Goal: Complete application form: Complete application form

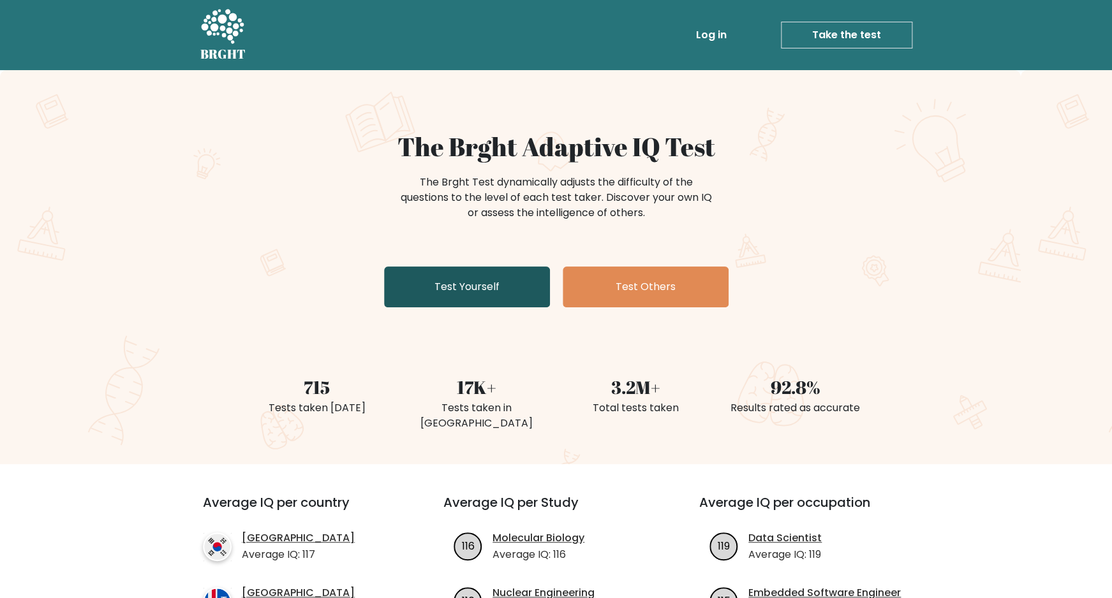
click at [497, 293] on link "Test Yourself" at bounding box center [467, 287] width 166 height 41
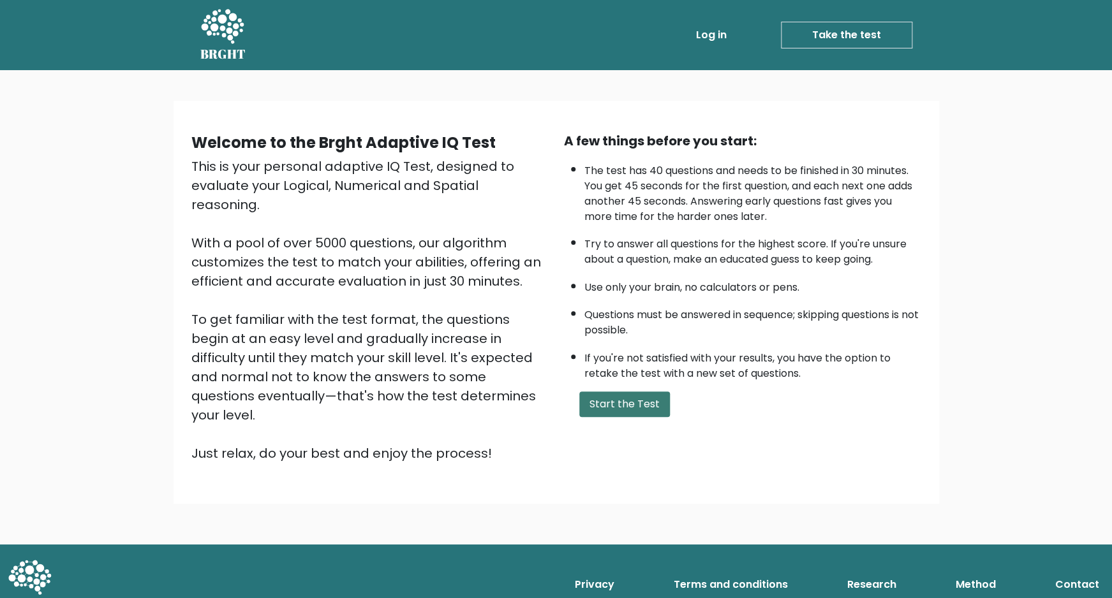
click at [645, 417] on button "Start the Test" at bounding box center [624, 405] width 91 height 26
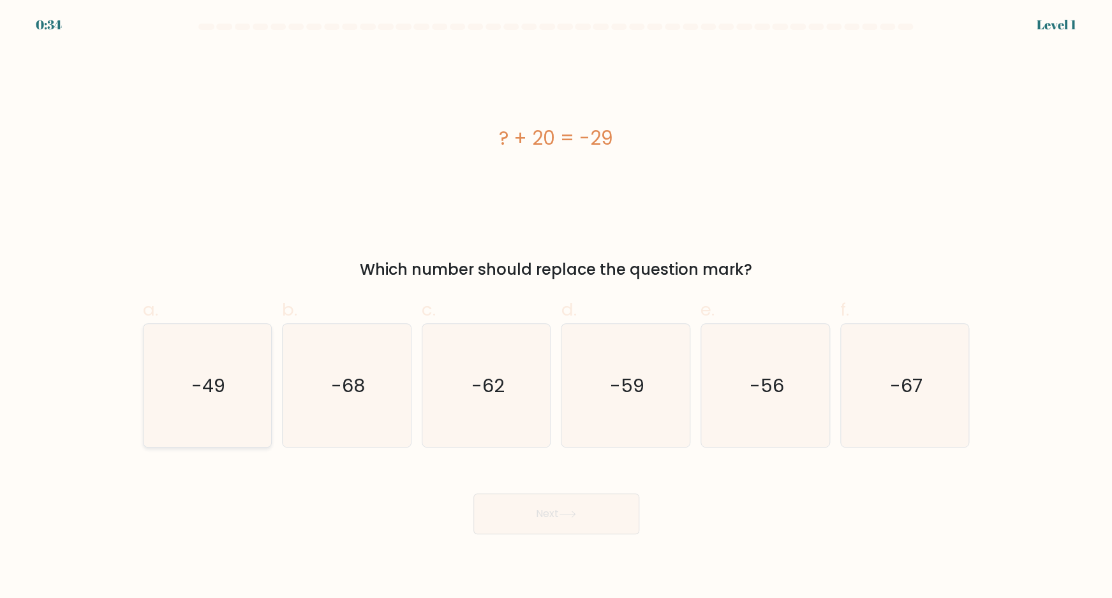
click at [219, 382] on text "-49" at bounding box center [208, 385] width 34 height 26
click at [556, 307] on input "a. -49" at bounding box center [556, 303] width 1 height 8
radio input "true"
click at [575, 509] on button "Next" at bounding box center [556, 514] width 166 height 41
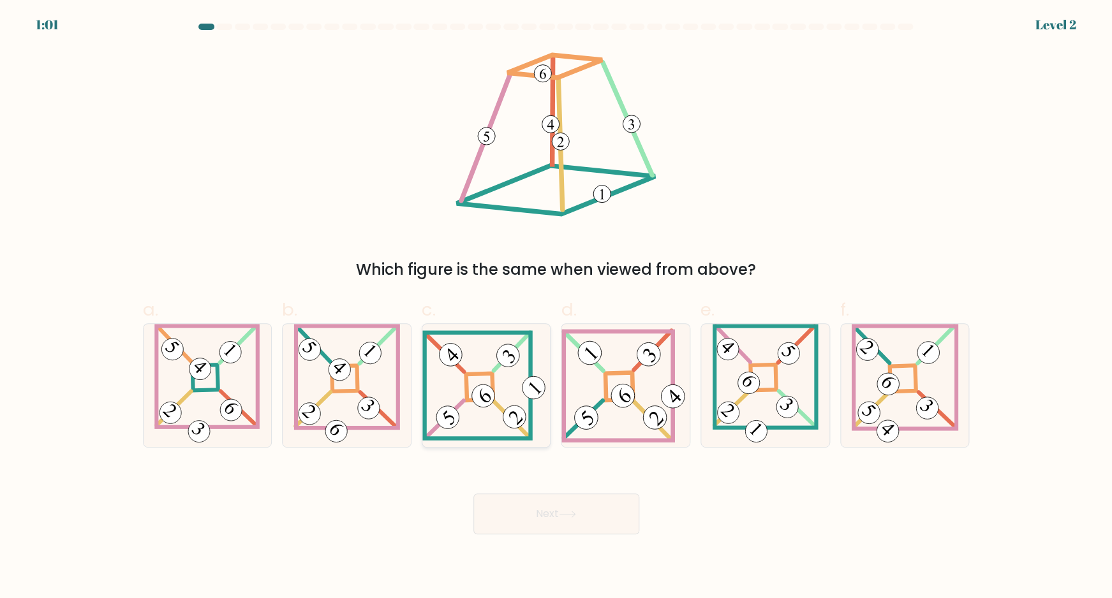
click at [488, 367] on icon at bounding box center [486, 385] width 128 height 110
click at [556, 307] on input "c." at bounding box center [556, 303] width 1 height 8
radio input "true"
click at [547, 505] on button "Next" at bounding box center [556, 514] width 166 height 41
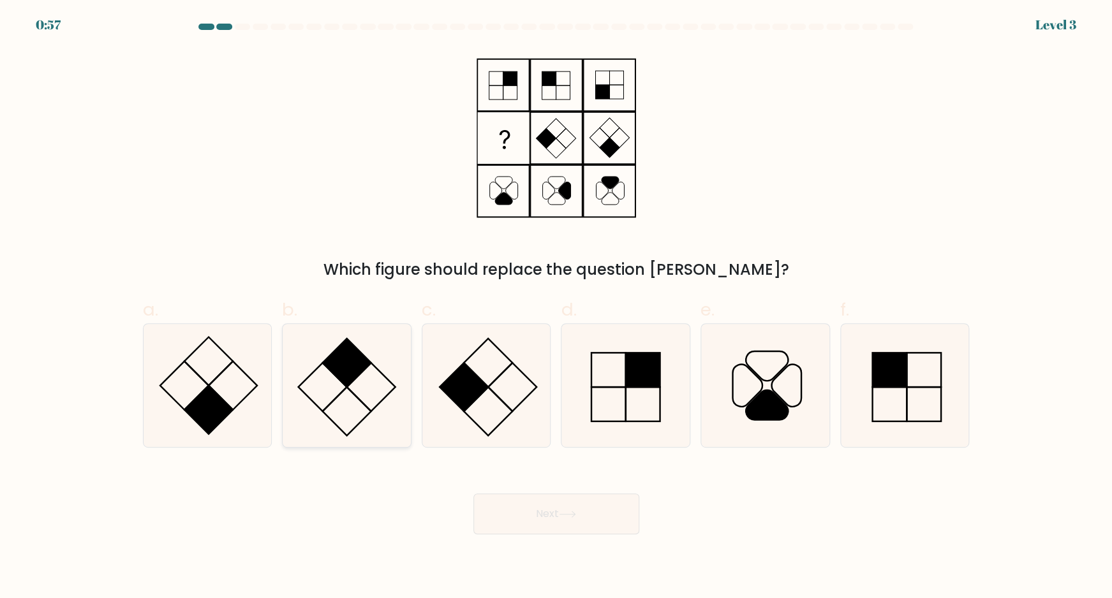
click at [359, 404] on icon at bounding box center [346, 385] width 123 height 123
click at [556, 307] on input "b." at bounding box center [556, 303] width 1 height 8
radio input "true"
click at [593, 520] on button "Next" at bounding box center [556, 514] width 166 height 41
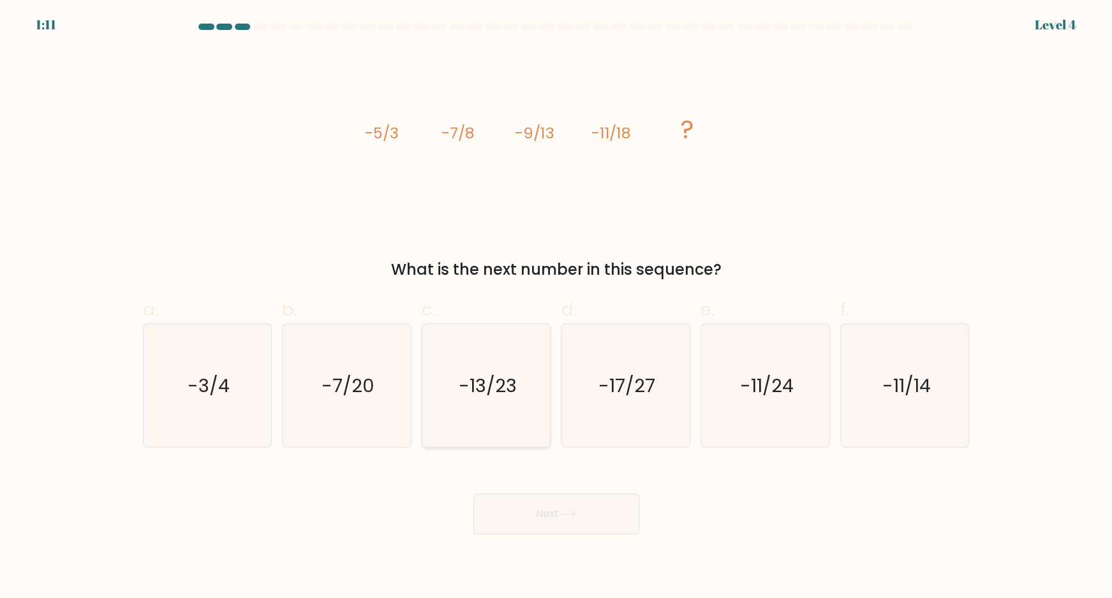
click at [496, 365] on icon "-13/23" at bounding box center [486, 385] width 123 height 123
click at [556, 307] on input "c. -13/23" at bounding box center [556, 303] width 1 height 8
radio input "true"
click at [584, 522] on button "Next" at bounding box center [556, 514] width 166 height 41
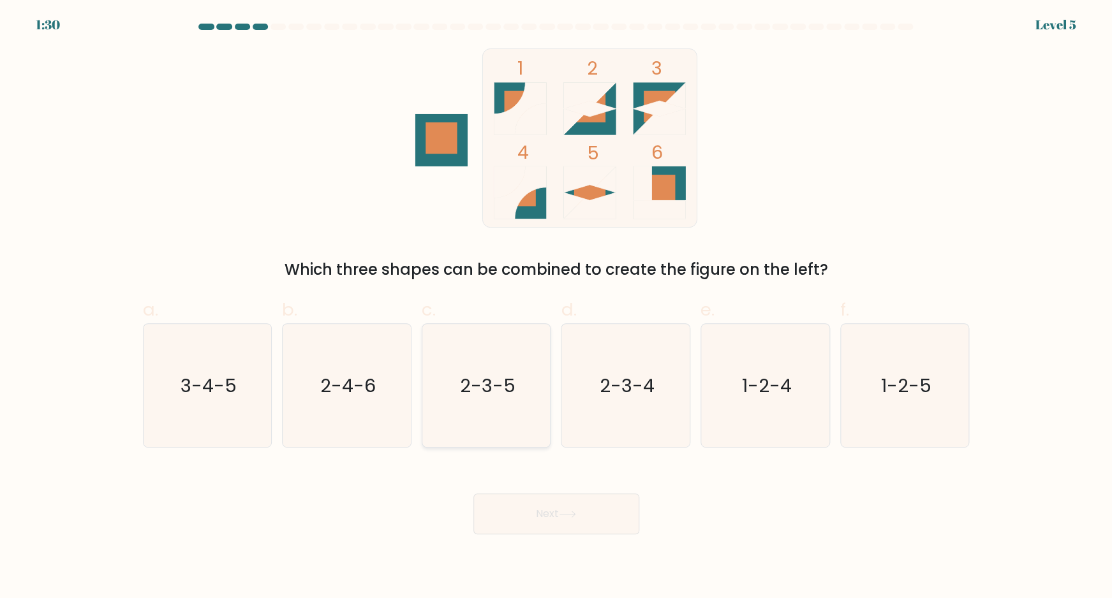
click at [492, 402] on icon "2-3-5" at bounding box center [486, 385] width 123 height 123
click at [556, 307] on input "c. 2-3-5" at bounding box center [556, 303] width 1 height 8
radio input "true"
click at [548, 520] on button "Next" at bounding box center [556, 514] width 166 height 41
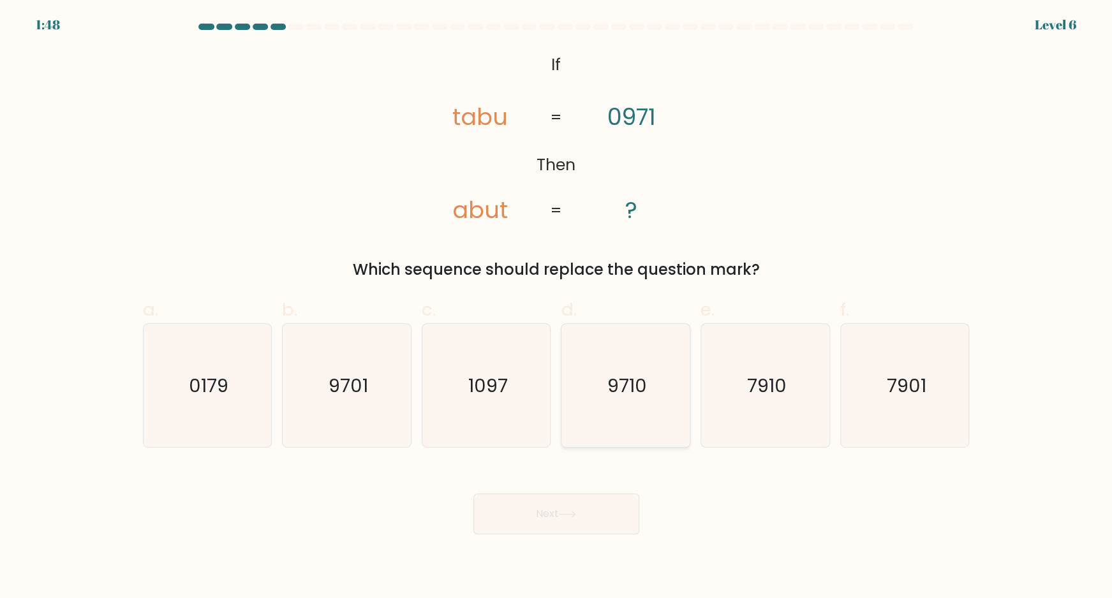
click at [630, 381] on text "9710" at bounding box center [627, 385] width 40 height 26
click at [557, 307] on input "d. 9710" at bounding box center [556, 303] width 1 height 8
radio input "true"
click at [572, 509] on button "Next" at bounding box center [556, 514] width 166 height 41
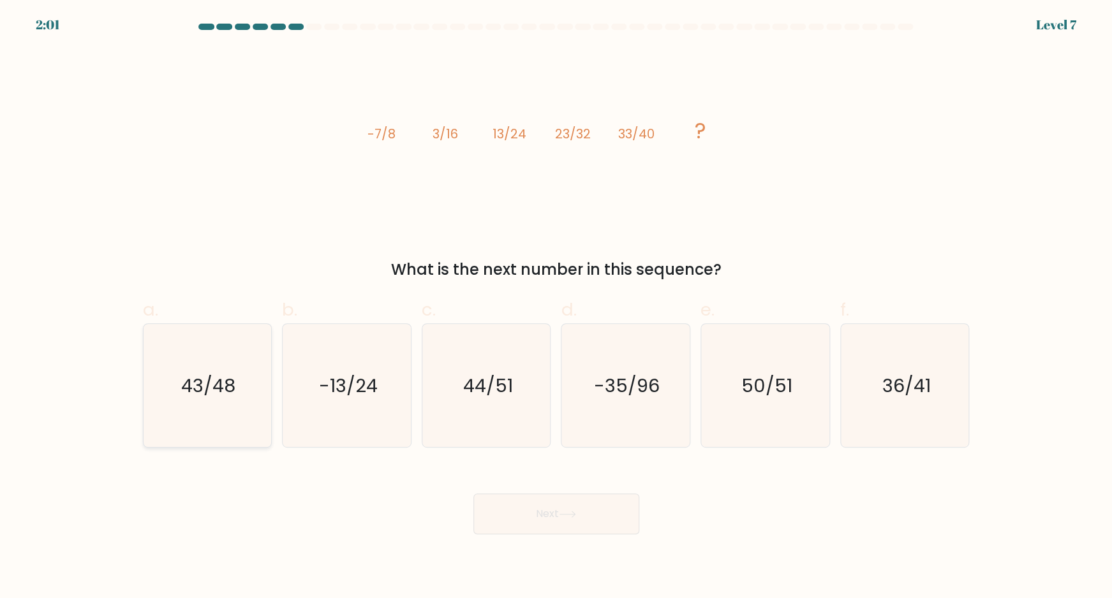
click at [218, 381] on text "43/48" at bounding box center [208, 385] width 54 height 26
click at [556, 307] on input "a. 43/48" at bounding box center [556, 303] width 1 height 8
radio input "true"
click at [518, 503] on button "Next" at bounding box center [556, 514] width 166 height 41
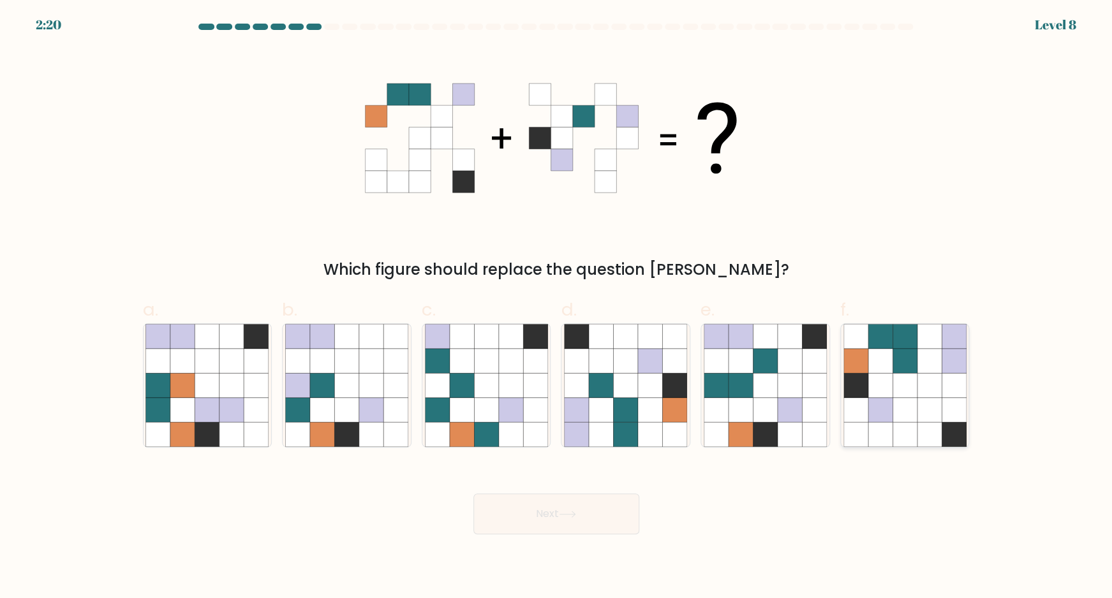
click at [919, 399] on icon at bounding box center [928, 409] width 24 height 24
click at [557, 307] on input "f." at bounding box center [556, 303] width 1 height 8
radio input "true"
click at [584, 512] on button "Next" at bounding box center [556, 514] width 166 height 41
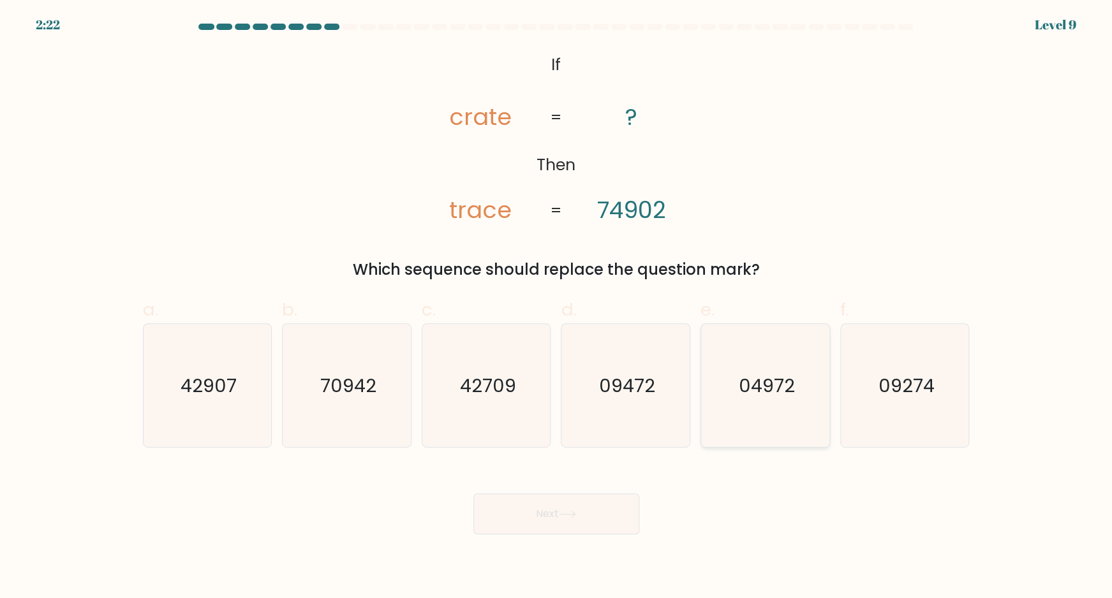
click at [783, 372] on text "04972" at bounding box center [766, 385] width 56 height 26
click at [557, 307] on input "e. 04972" at bounding box center [556, 303] width 1 height 8
radio input "true"
click at [557, 511] on button "Next" at bounding box center [556, 514] width 166 height 41
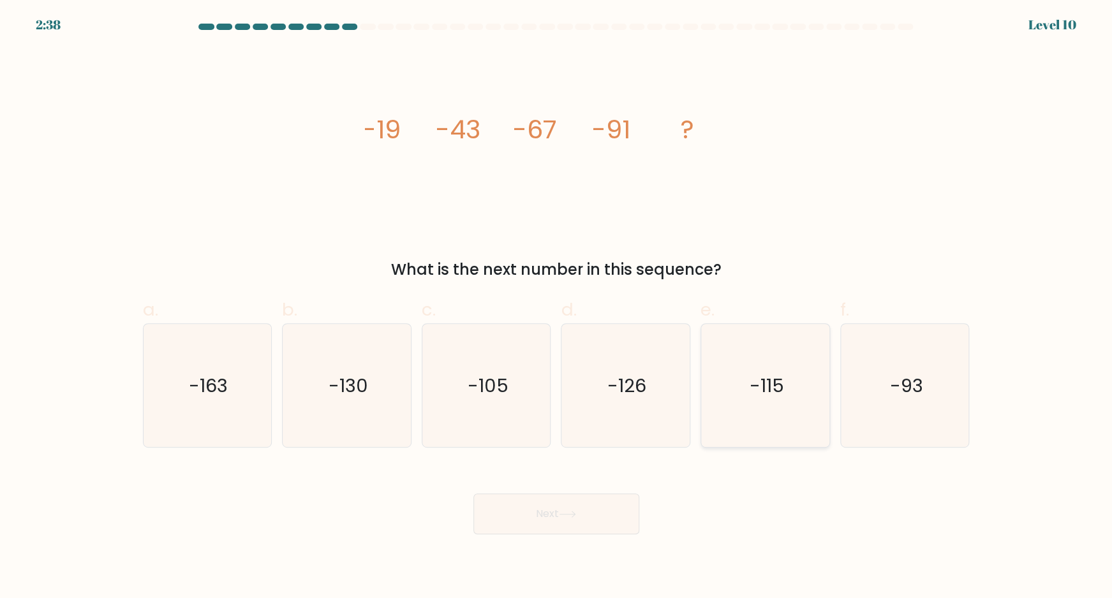
click at [779, 374] on text "-115" at bounding box center [766, 385] width 34 height 26
click at [557, 307] on input "e. -115" at bounding box center [556, 303] width 1 height 8
radio input "true"
click at [580, 513] on button "Next" at bounding box center [556, 514] width 166 height 41
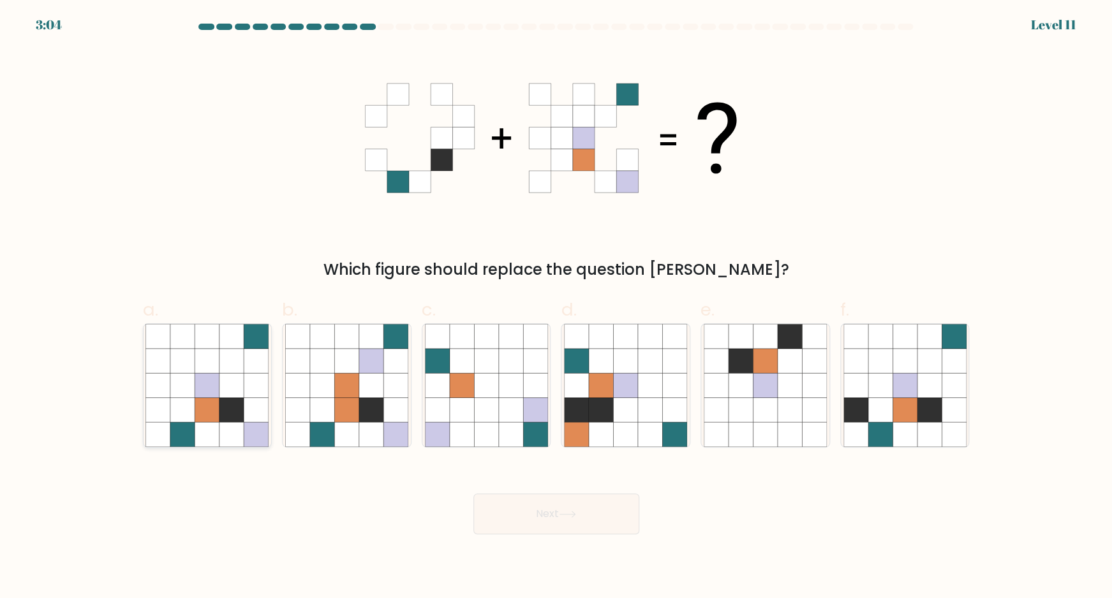
click at [228, 395] on icon at bounding box center [231, 385] width 24 height 24
click at [556, 307] on input "a." at bounding box center [556, 303] width 1 height 8
radio input "true"
click at [586, 522] on button "Next" at bounding box center [556, 514] width 166 height 41
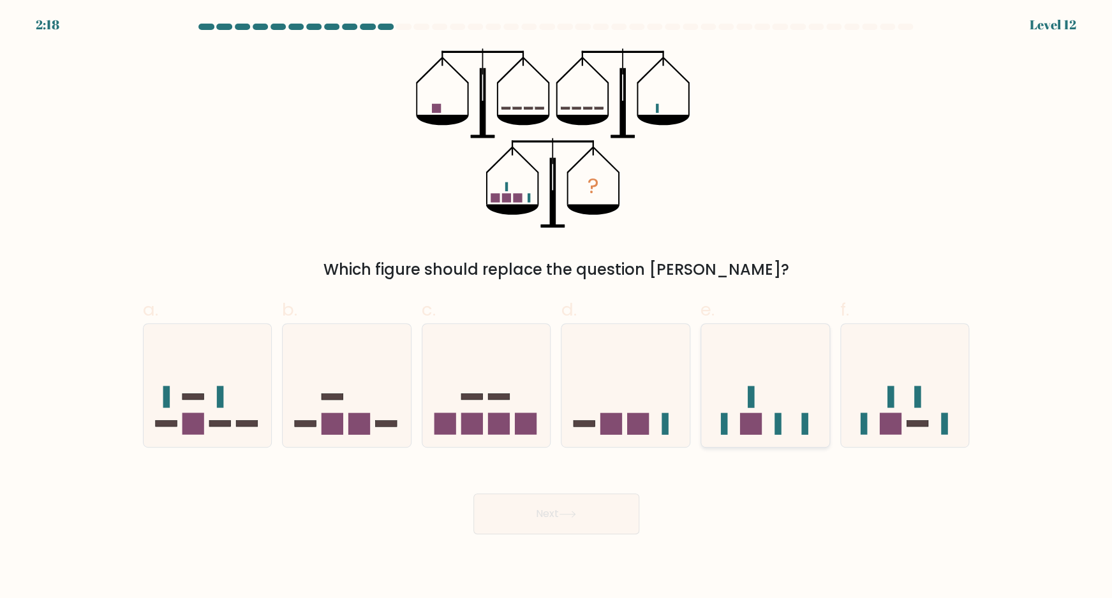
click at [787, 401] on icon at bounding box center [765, 385] width 128 height 106
click at [557, 307] on input "e." at bounding box center [556, 303] width 1 height 8
radio input "true"
click at [576, 513] on icon at bounding box center [567, 514] width 17 height 7
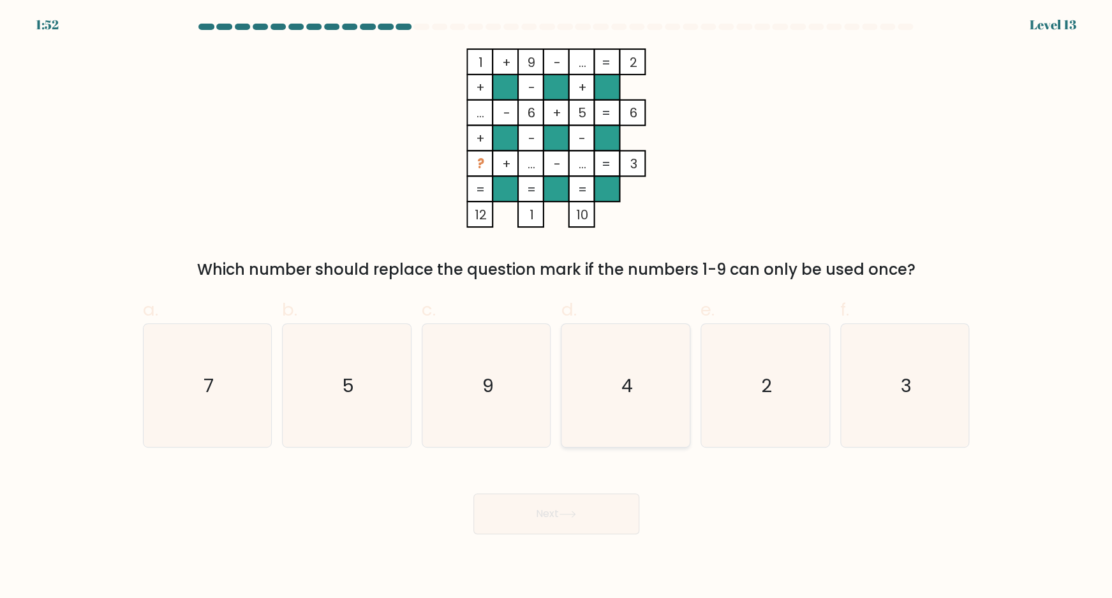
click at [622, 381] on text "4" at bounding box center [626, 385] width 11 height 26
click at [557, 307] on input "d. 4" at bounding box center [556, 303] width 1 height 8
radio input "true"
click at [553, 512] on button "Next" at bounding box center [556, 514] width 166 height 41
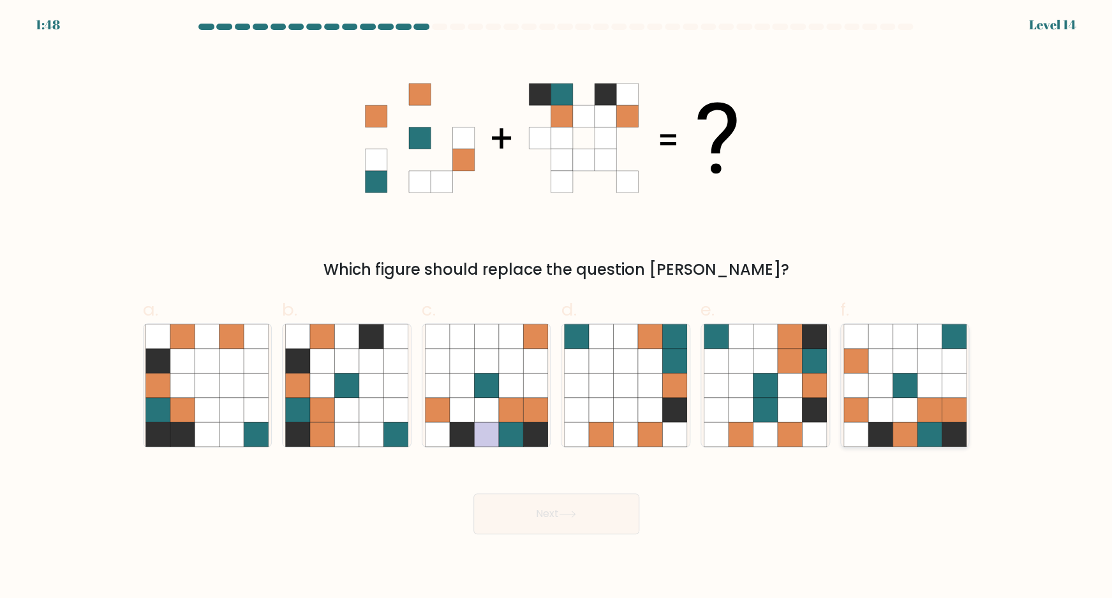
click at [901, 386] on icon at bounding box center [904, 385] width 24 height 24
click at [557, 307] on input "f." at bounding box center [556, 303] width 1 height 8
radio input "true"
click at [497, 514] on button "Next" at bounding box center [556, 514] width 166 height 41
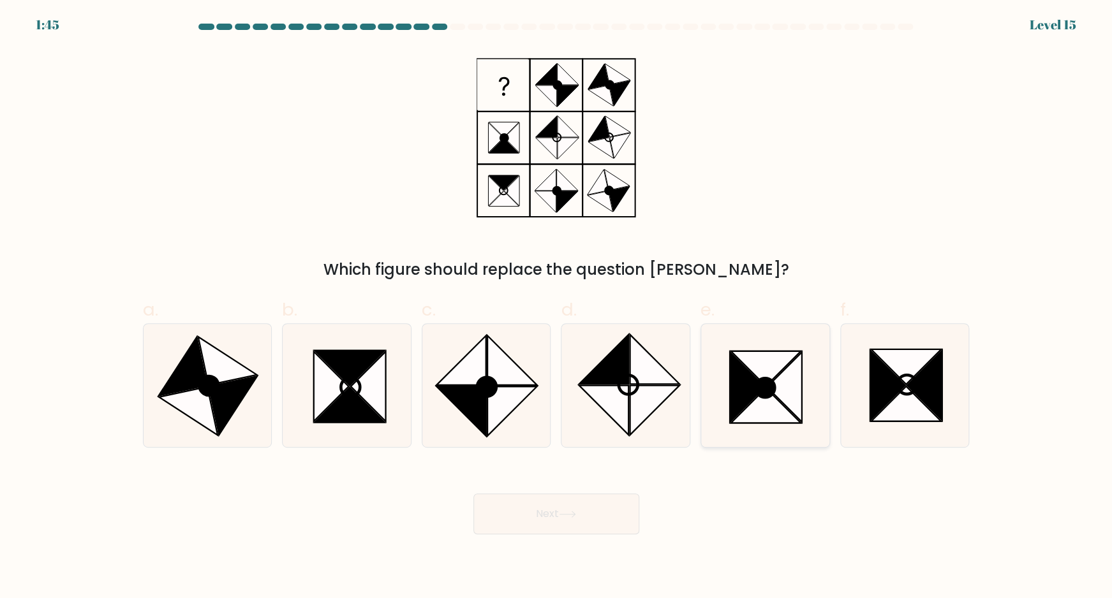
click at [767, 382] on icon at bounding box center [764, 387] width 19 height 19
click at [557, 307] on input "e." at bounding box center [556, 303] width 1 height 8
radio input "true"
click at [582, 510] on button "Next" at bounding box center [556, 514] width 166 height 41
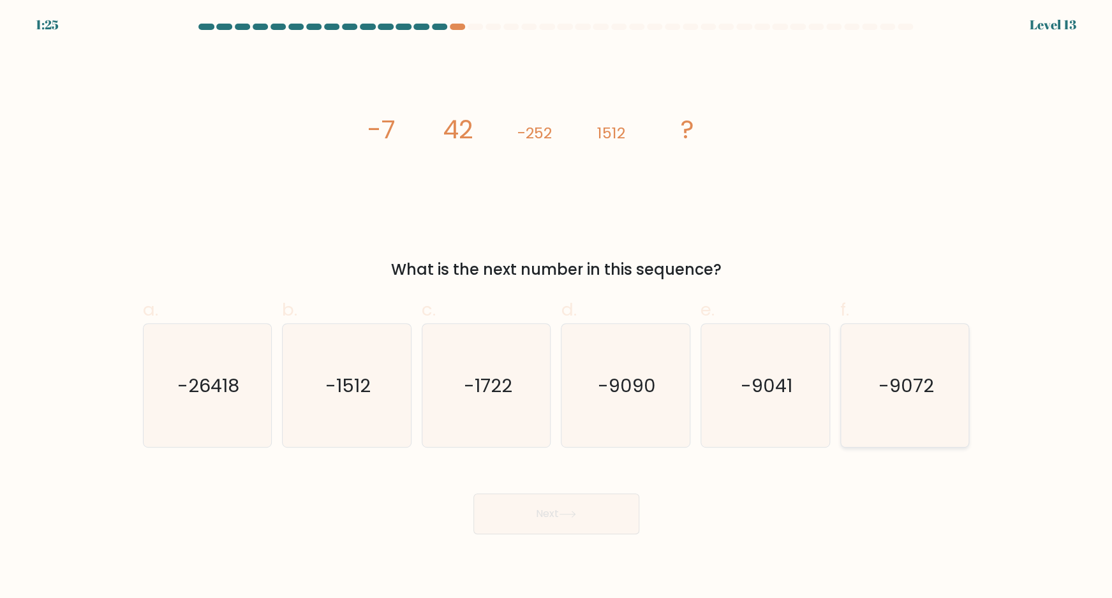
click at [917, 385] on text "-9072" at bounding box center [905, 385] width 55 height 26
click at [557, 307] on input "f. -9072" at bounding box center [556, 303] width 1 height 8
radio input "true"
click at [581, 504] on button "Next" at bounding box center [556, 514] width 166 height 41
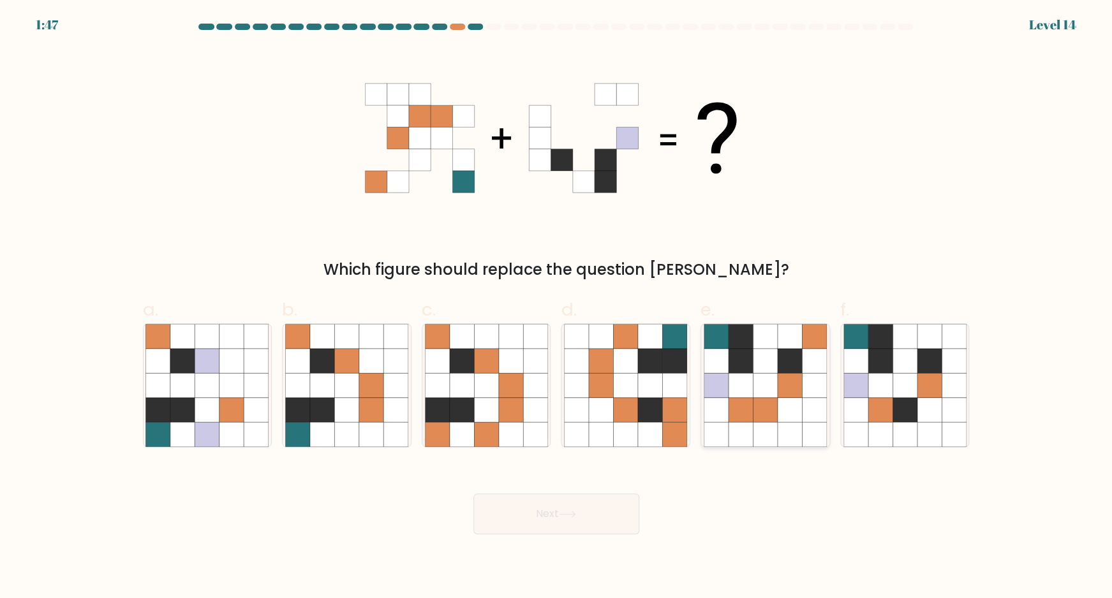
click at [790, 404] on icon at bounding box center [789, 409] width 24 height 24
click at [557, 307] on input "e." at bounding box center [556, 303] width 1 height 8
radio input "true"
click at [582, 511] on button "Next" at bounding box center [556, 514] width 166 height 41
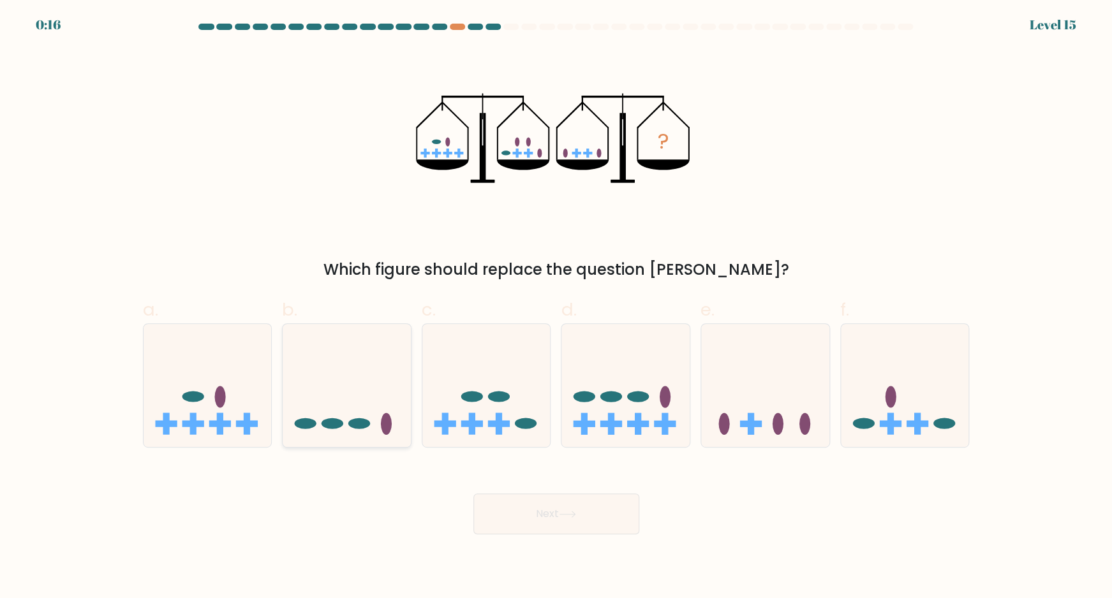
click at [370, 400] on icon at bounding box center [347, 385] width 128 height 106
click at [556, 307] on input "b." at bounding box center [556, 303] width 1 height 8
radio input "true"
click at [543, 511] on button "Next" at bounding box center [556, 514] width 166 height 41
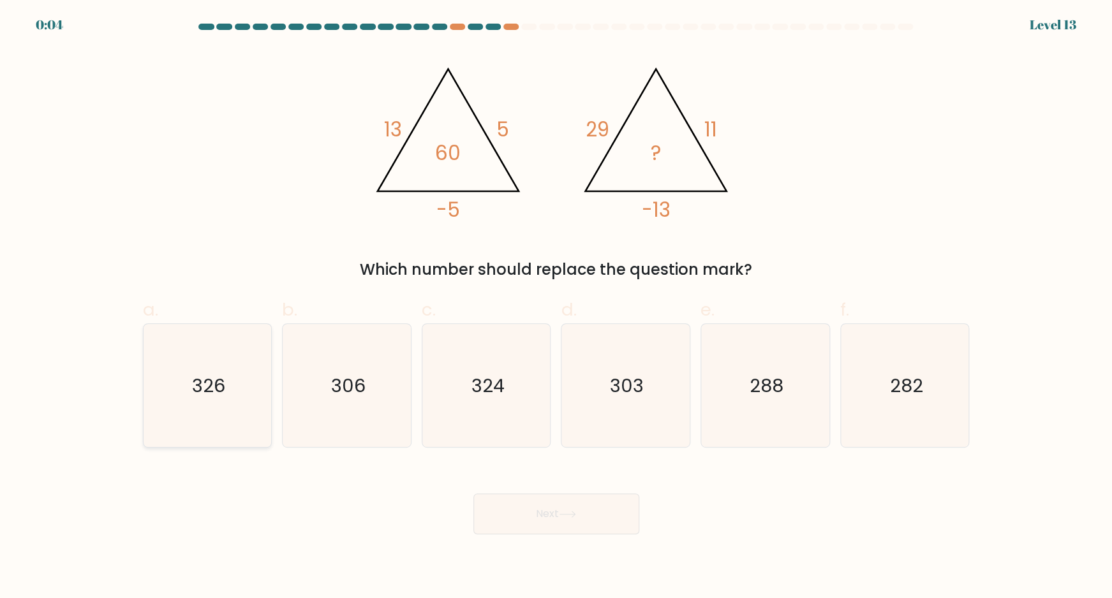
click at [225, 390] on text "326" at bounding box center [208, 385] width 33 height 26
click at [556, 307] on input "a. 326" at bounding box center [556, 303] width 1 height 8
radio input "true"
click at [527, 527] on button "Next" at bounding box center [556, 514] width 166 height 41
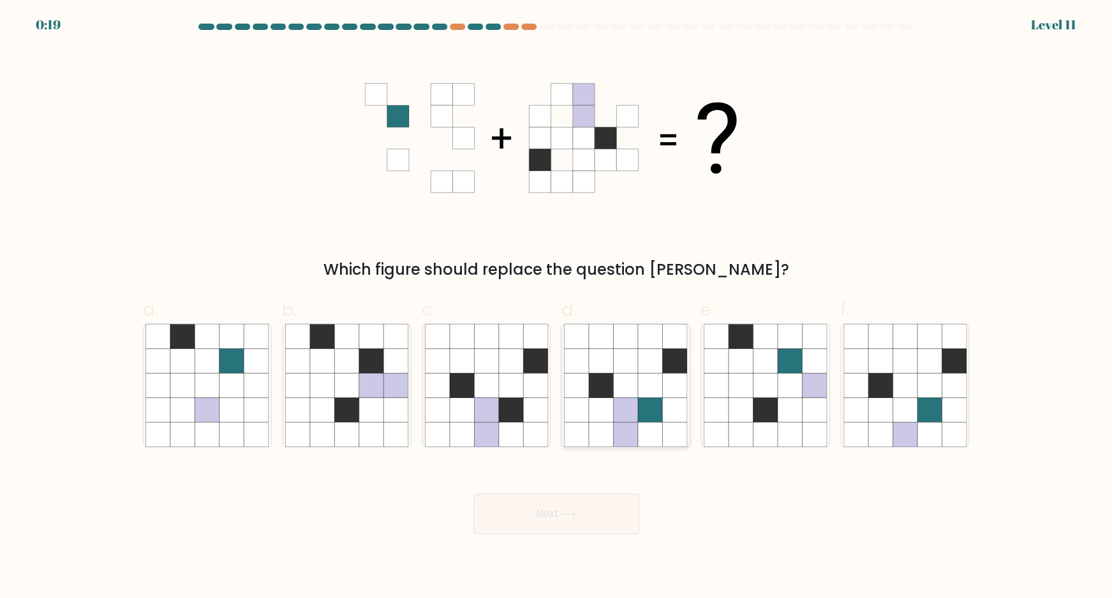
click at [620, 398] on icon at bounding box center [626, 409] width 24 height 24
click at [557, 307] on input "d." at bounding box center [556, 303] width 1 height 8
radio input "true"
click at [571, 514] on icon at bounding box center [567, 514] width 17 height 7
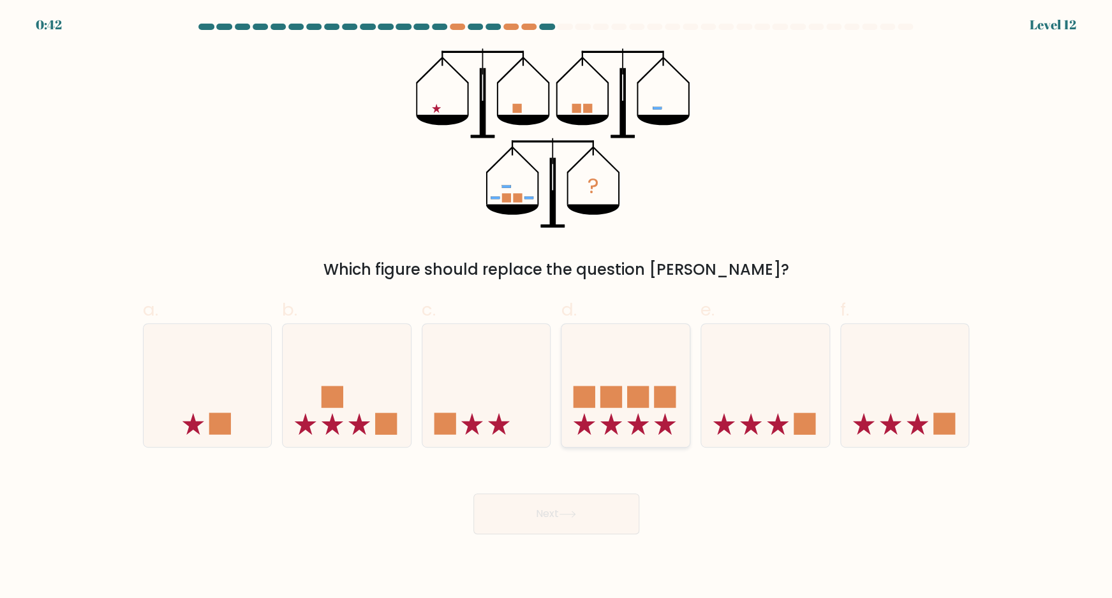
click at [615, 376] on icon at bounding box center [625, 385] width 128 height 106
click at [557, 307] on input "d." at bounding box center [556, 303] width 1 height 8
radio input "true"
click at [575, 517] on icon at bounding box center [567, 514] width 17 height 7
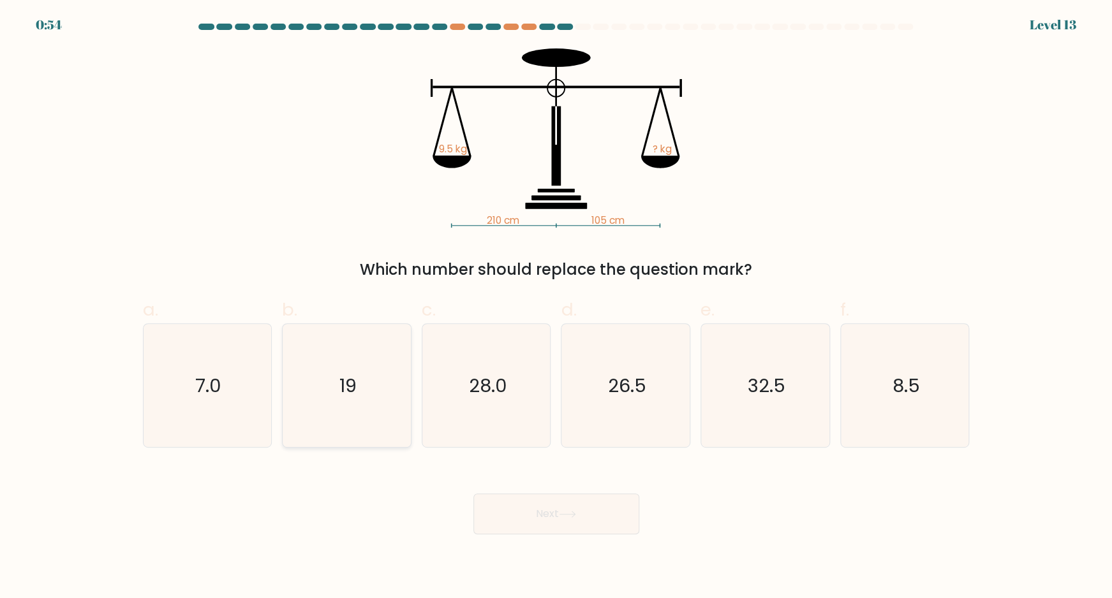
click at [350, 385] on text "19" at bounding box center [347, 385] width 17 height 26
click at [556, 307] on input "b. 19" at bounding box center [556, 303] width 1 height 8
radio input "true"
click at [550, 510] on button "Next" at bounding box center [556, 514] width 166 height 41
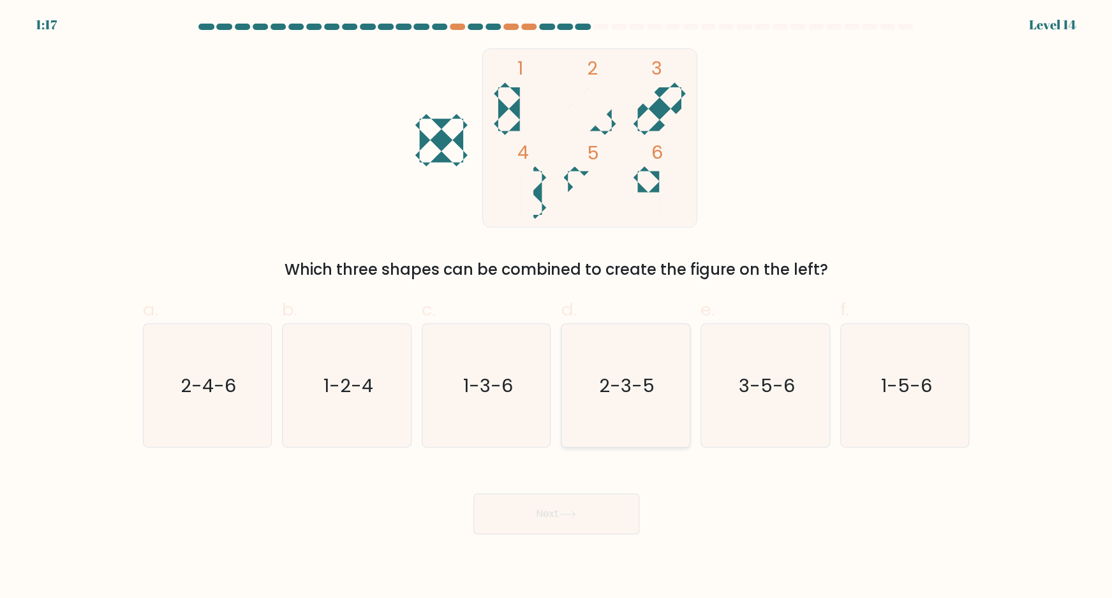
click at [643, 399] on icon "2-3-5" at bounding box center [625, 385] width 123 height 123
click at [557, 307] on input "d. 2-3-5" at bounding box center [556, 303] width 1 height 8
radio input "true"
click at [576, 520] on button "Next" at bounding box center [556, 514] width 166 height 41
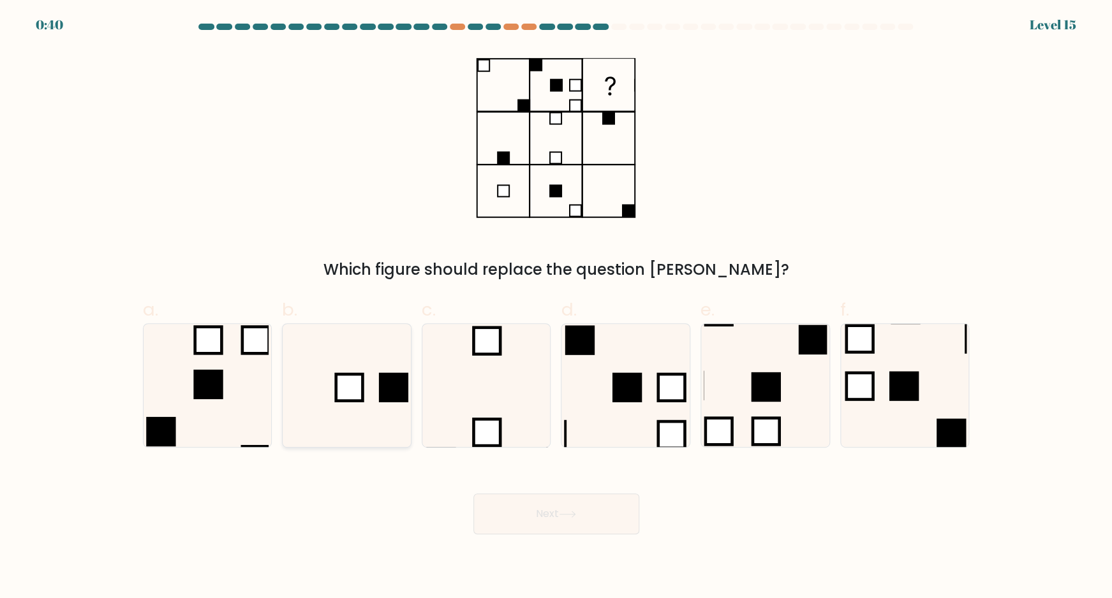
click at [344, 360] on icon at bounding box center [346, 385] width 123 height 123
click at [556, 307] on input "b." at bounding box center [556, 303] width 1 height 8
radio input "true"
click at [545, 511] on button "Next" at bounding box center [556, 514] width 166 height 41
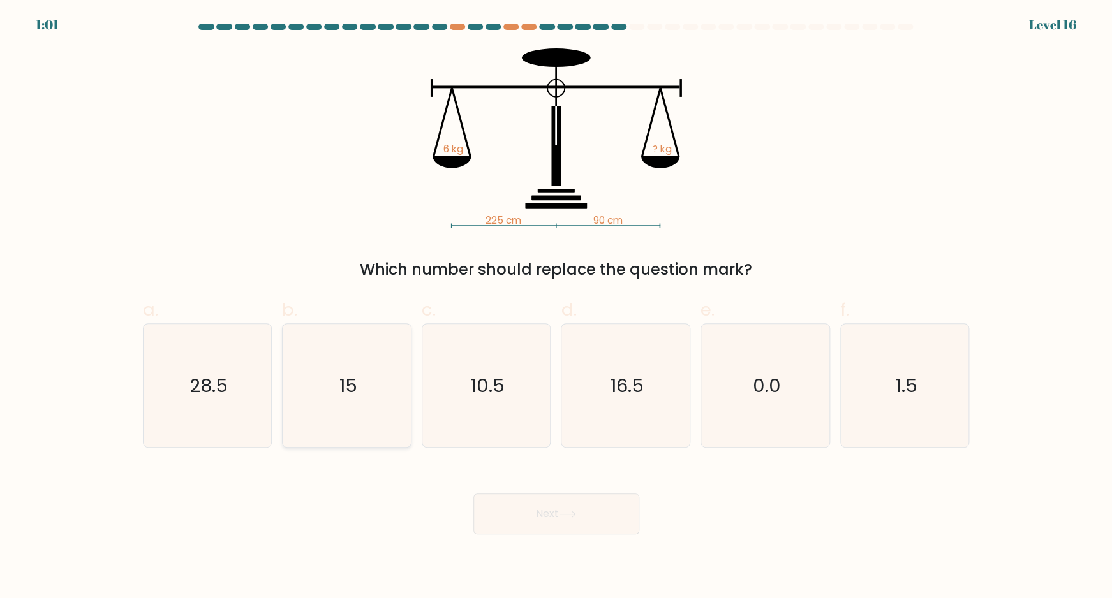
click at [348, 372] on text "15" at bounding box center [348, 385] width 18 height 26
click at [556, 307] on input "b. 15" at bounding box center [556, 303] width 1 height 8
radio input "true"
click at [562, 513] on button "Next" at bounding box center [556, 514] width 166 height 41
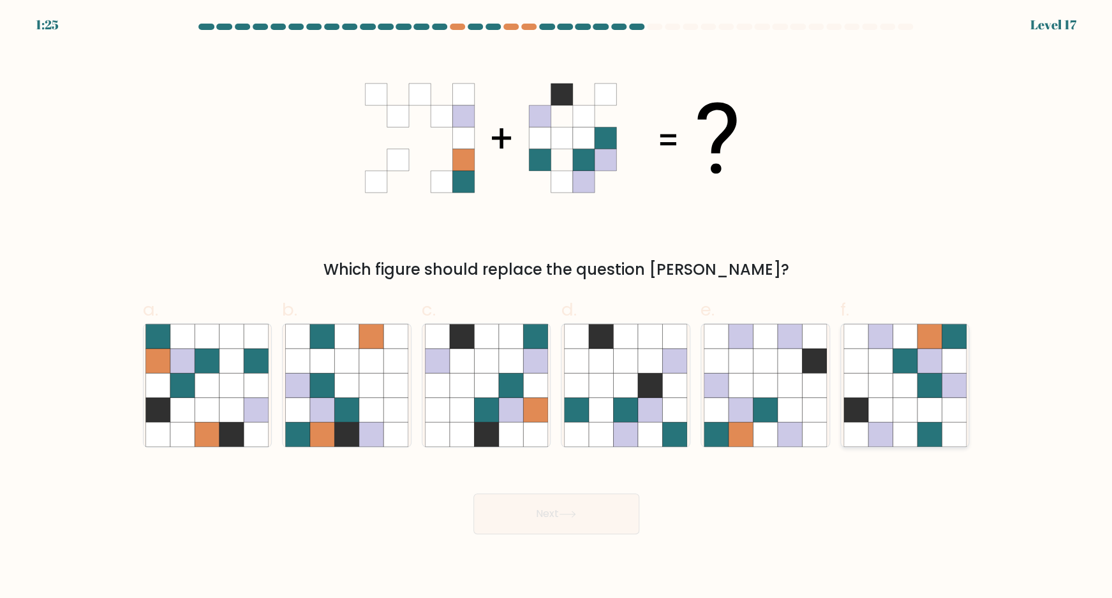
click at [964, 385] on icon at bounding box center [953, 385] width 24 height 24
click at [557, 307] on input "f." at bounding box center [556, 303] width 1 height 8
radio input "true"
click at [582, 500] on button "Next" at bounding box center [556, 514] width 166 height 41
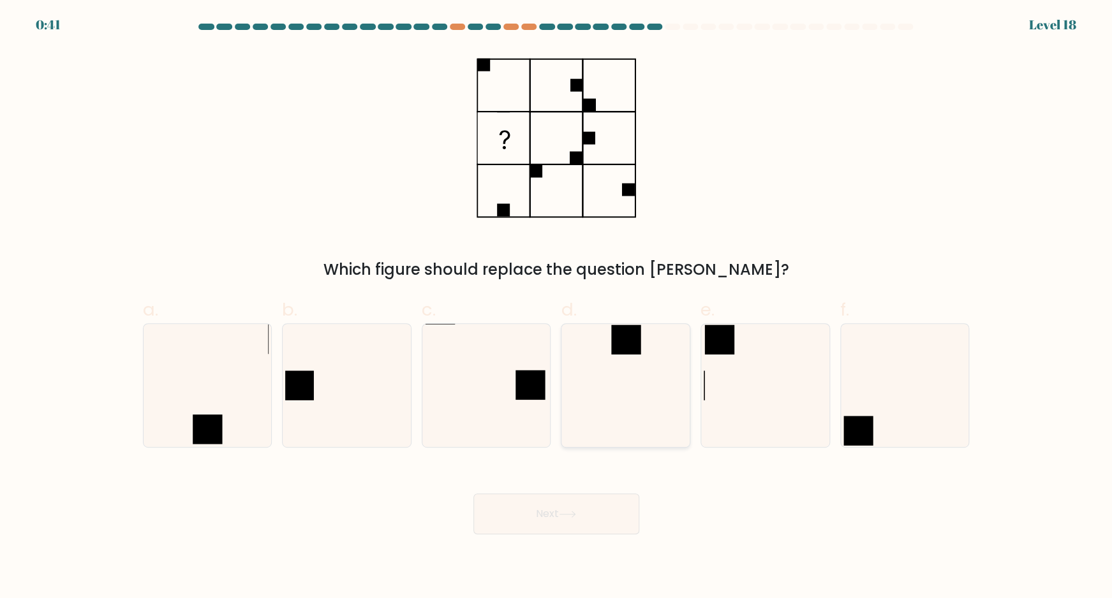
click at [603, 356] on icon at bounding box center [625, 385] width 123 height 123
click at [557, 307] on input "d." at bounding box center [556, 303] width 1 height 8
radio input "true"
click at [554, 518] on button "Next" at bounding box center [556, 514] width 166 height 41
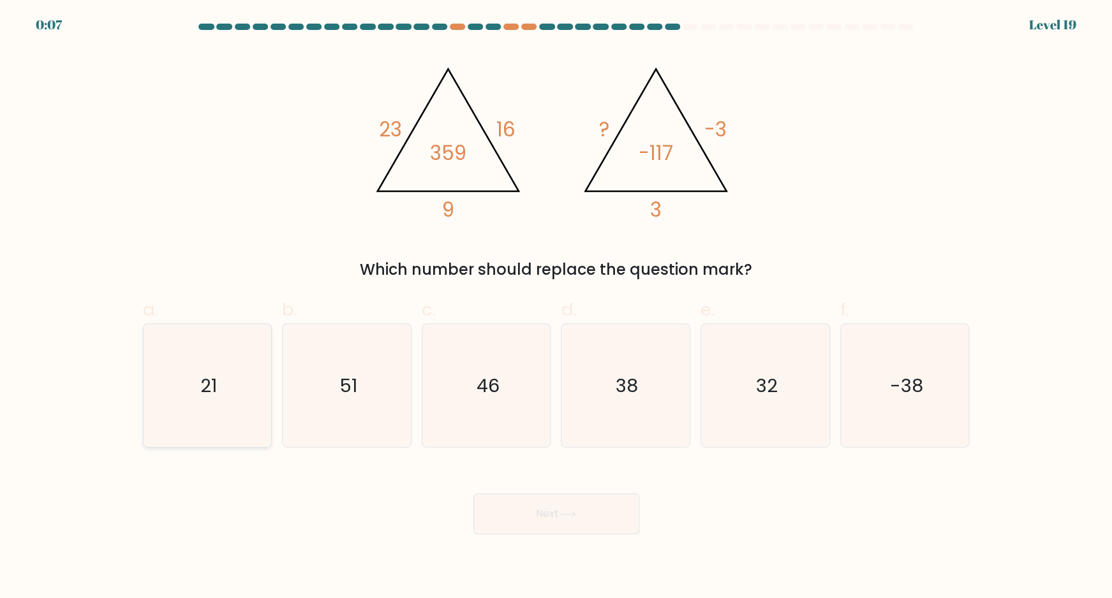
click at [229, 376] on icon "21" at bounding box center [206, 385] width 123 height 123
click at [556, 307] on input "a. 21" at bounding box center [556, 303] width 1 height 8
radio input "true"
click at [543, 522] on button "Next" at bounding box center [556, 514] width 166 height 41
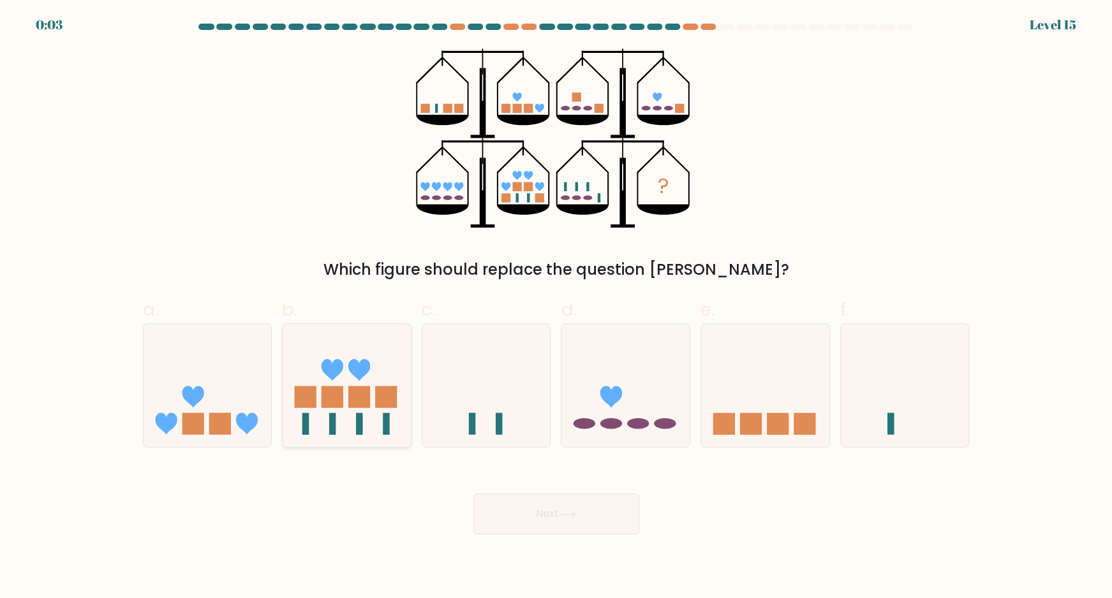
click at [337, 386] on icon at bounding box center [347, 385] width 128 height 106
click at [556, 307] on input "b." at bounding box center [556, 303] width 1 height 8
radio input "true"
click at [499, 536] on body "0:00 Level 15" at bounding box center [556, 299] width 1112 height 598
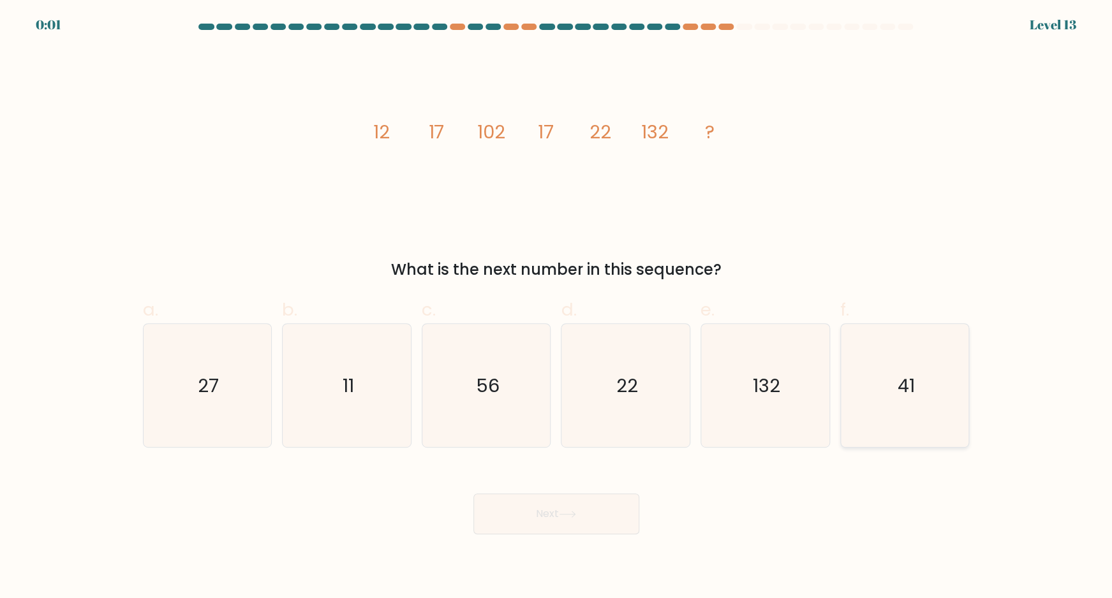
click at [906, 372] on text "41" at bounding box center [905, 385] width 17 height 26
click at [557, 307] on input "f. 41" at bounding box center [556, 303] width 1 height 8
radio input "true"
click at [622, 520] on button "Next" at bounding box center [556, 514] width 166 height 41
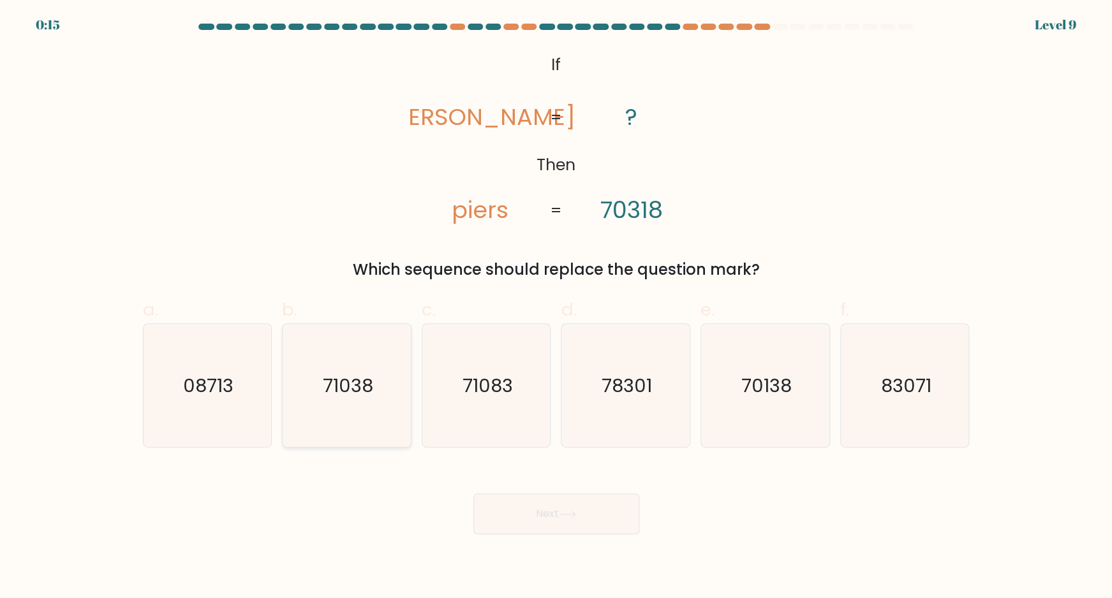
click at [347, 379] on text "71038" at bounding box center [348, 385] width 50 height 26
click at [556, 307] on input "b. 71038" at bounding box center [556, 303] width 1 height 8
radio input "true"
click at [584, 524] on button "Next" at bounding box center [556, 514] width 166 height 41
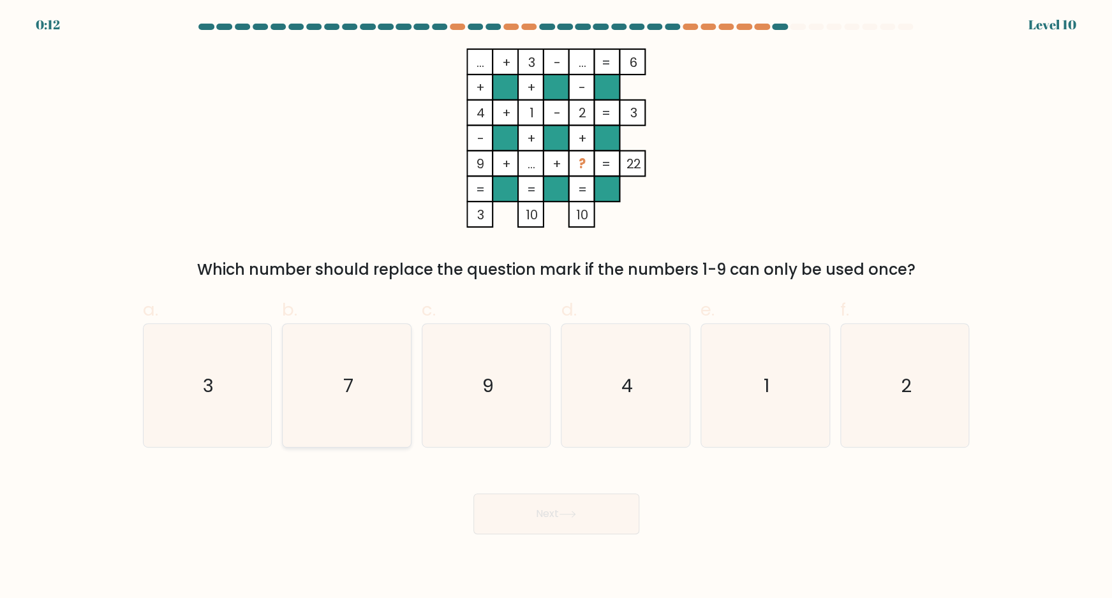
click at [358, 356] on icon "7" at bounding box center [346, 385] width 123 height 123
click at [556, 307] on input "b. 7" at bounding box center [556, 303] width 1 height 8
radio input "true"
click at [567, 522] on button "Next" at bounding box center [556, 514] width 166 height 41
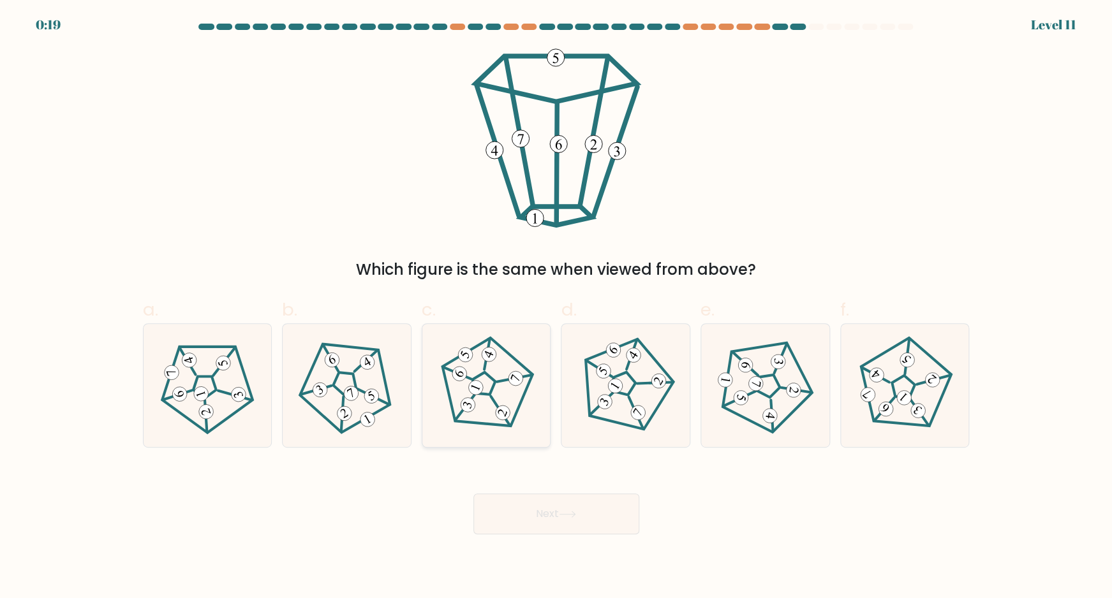
click at [519, 390] on icon at bounding box center [486, 385] width 98 height 98
click at [556, 307] on input "c." at bounding box center [556, 303] width 1 height 8
radio input "true"
click at [539, 513] on button "Next" at bounding box center [556, 514] width 166 height 41
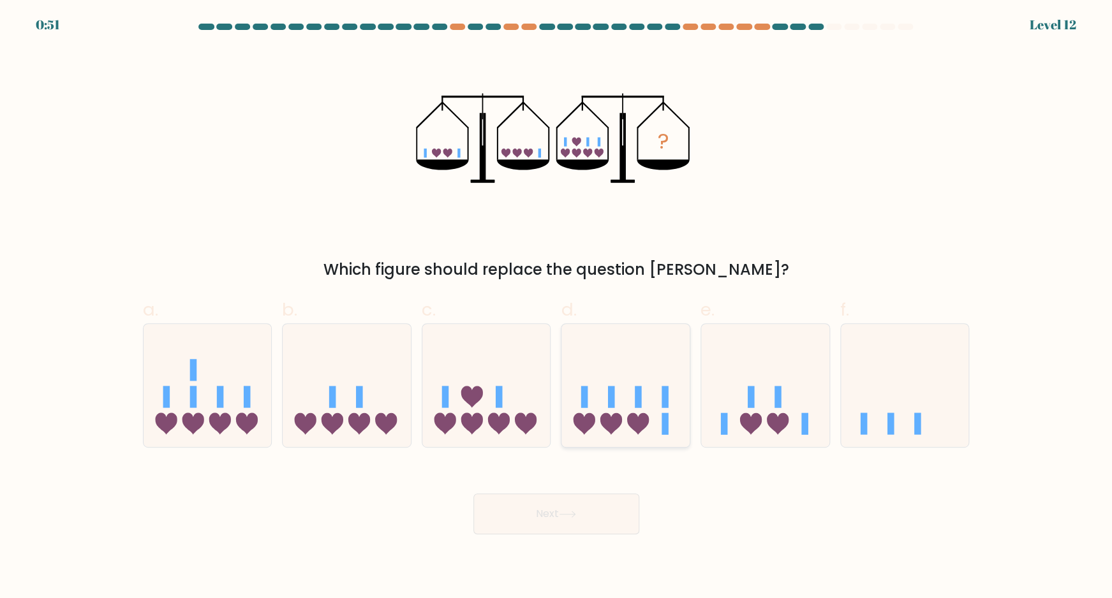
click at [640, 397] on rect at bounding box center [638, 397] width 7 height 22
click at [557, 307] on input "d." at bounding box center [556, 303] width 1 height 8
radio input "true"
click at [578, 521] on button "Next" at bounding box center [556, 514] width 166 height 41
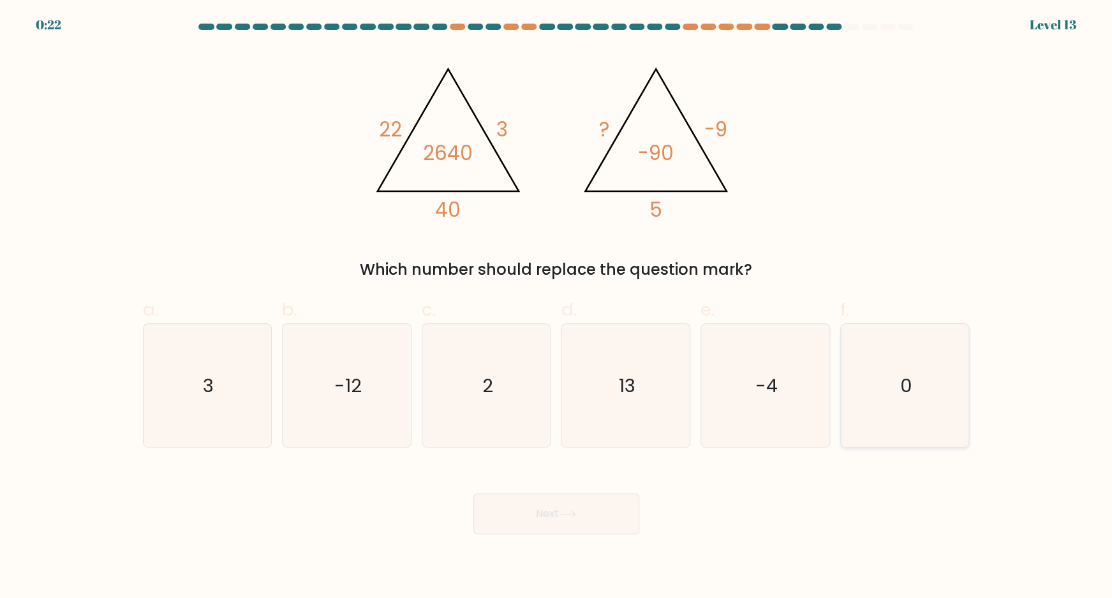
click at [892, 383] on icon "0" at bounding box center [904, 385] width 123 height 123
click at [557, 307] on input "f. 0" at bounding box center [556, 303] width 1 height 8
radio input "true"
click at [583, 523] on button "Next" at bounding box center [556, 514] width 166 height 41
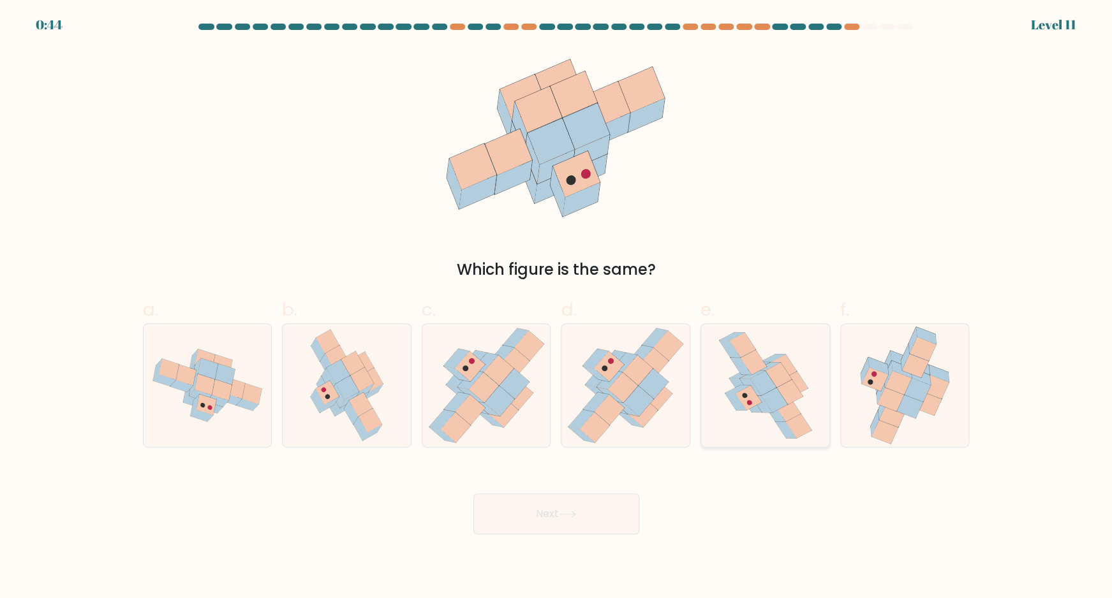
click at [775, 398] on icon at bounding box center [774, 400] width 26 height 25
click at [557, 307] on input "e." at bounding box center [556, 303] width 1 height 8
radio input "true"
click at [587, 524] on button "Next" at bounding box center [556, 514] width 166 height 41
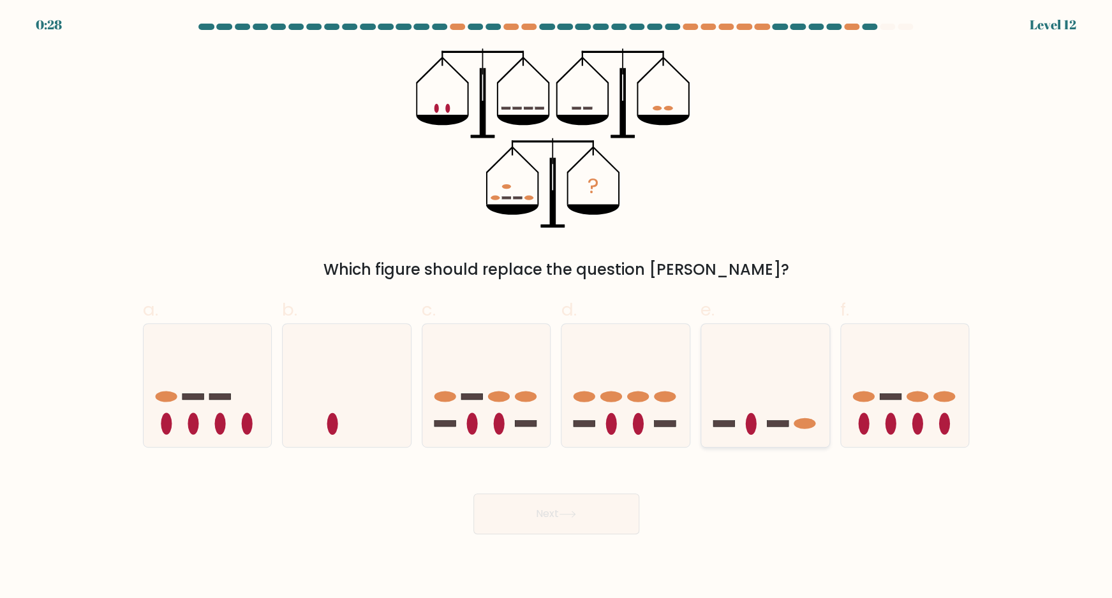
click at [774, 416] on icon at bounding box center [765, 385] width 128 height 106
click at [557, 307] on input "e." at bounding box center [556, 303] width 1 height 8
radio input "true"
click at [569, 513] on icon at bounding box center [567, 514] width 17 height 7
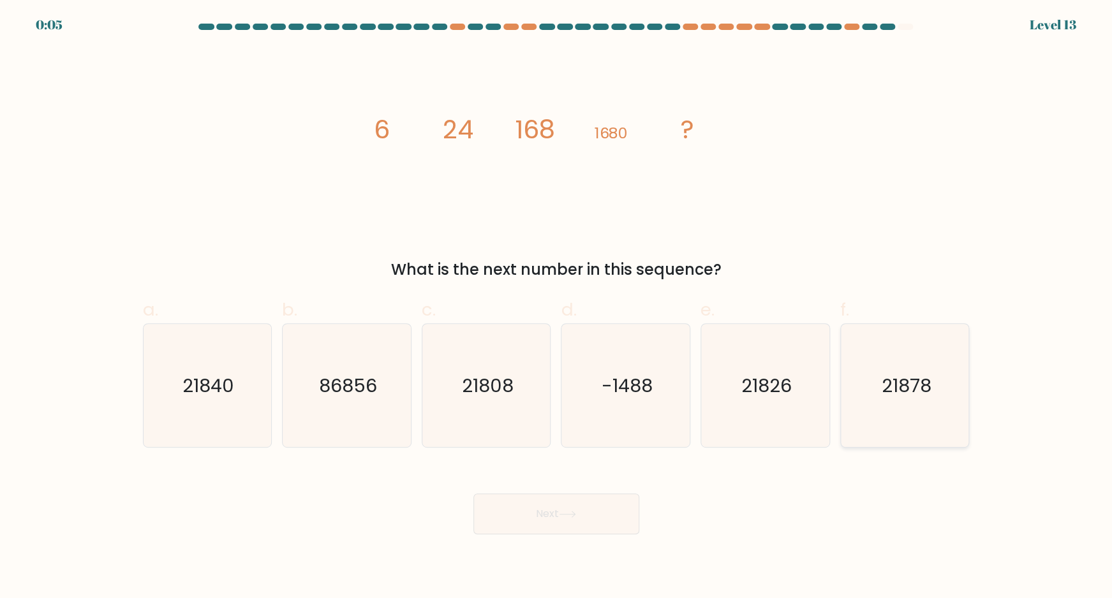
click at [921, 372] on text "21878" at bounding box center [906, 385] width 50 height 26
click at [557, 307] on input "f. 21878" at bounding box center [556, 303] width 1 height 8
radio input "true"
click at [577, 504] on button "Next" at bounding box center [556, 514] width 166 height 41
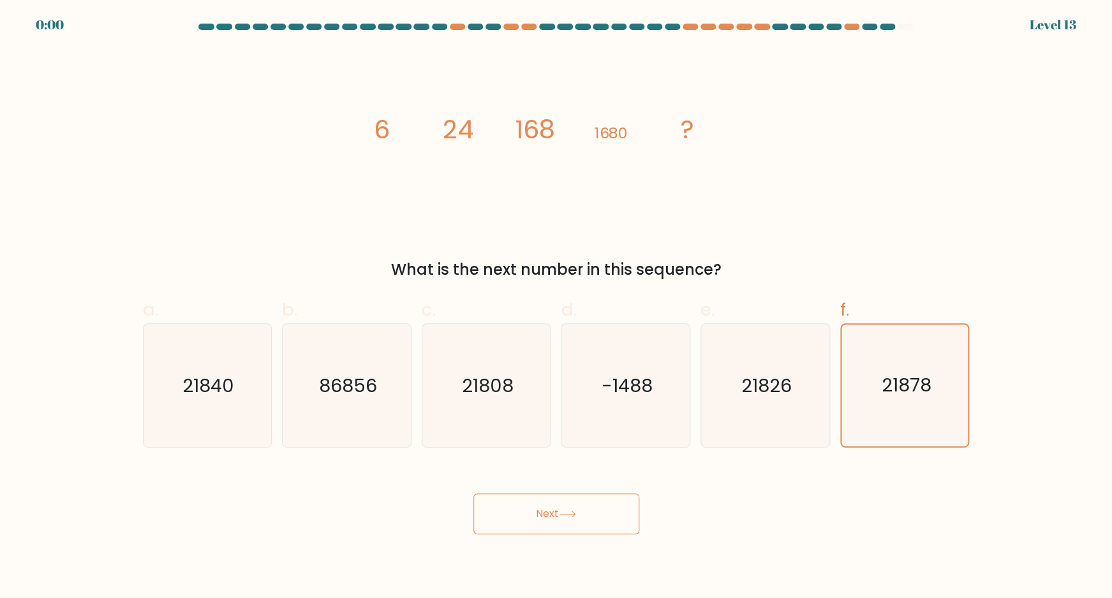
click at [576, 504] on button "Next" at bounding box center [556, 514] width 166 height 41
